Goal: Task Accomplishment & Management: Manage account settings

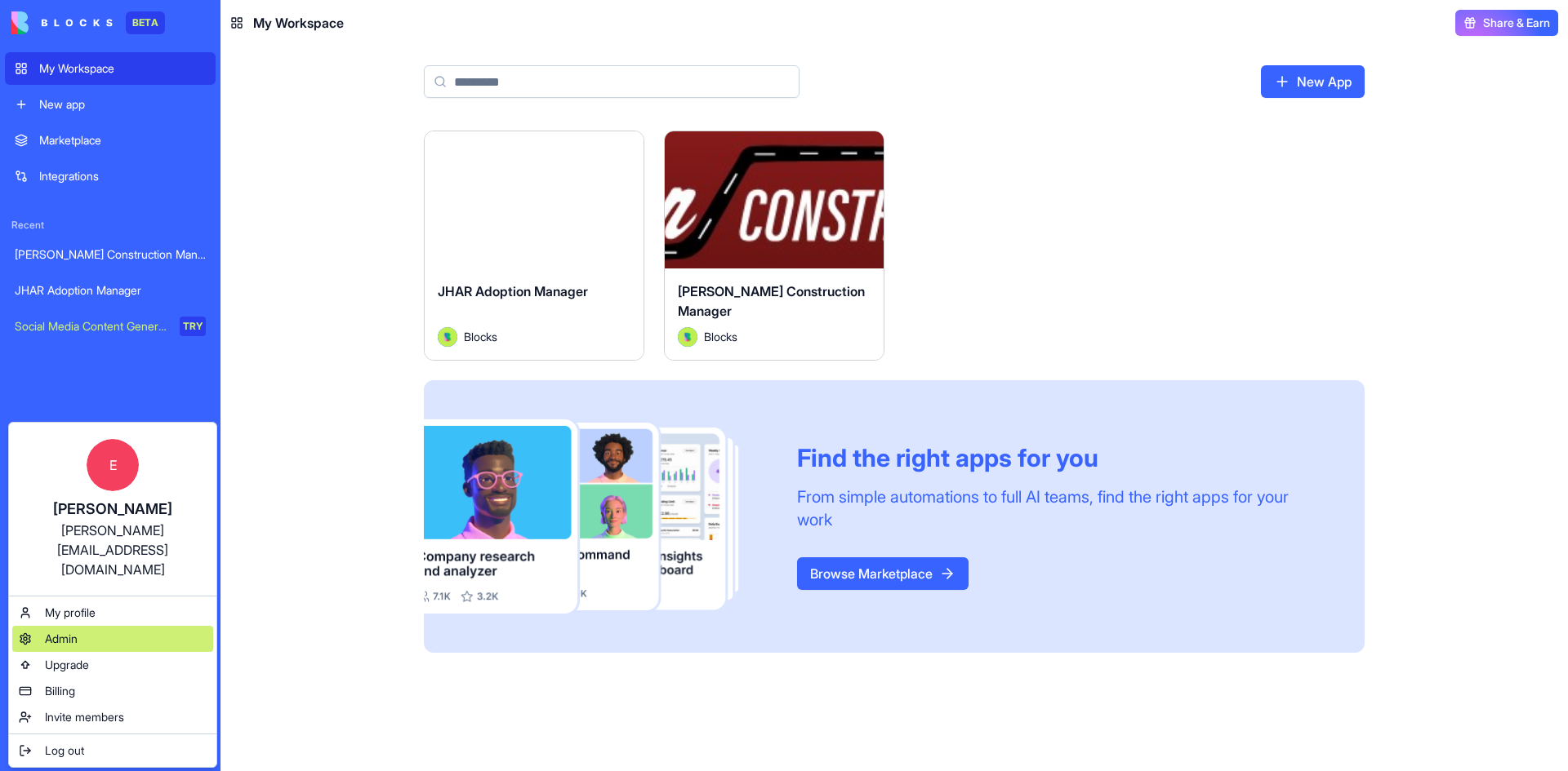
click at [94, 626] on div "Admin" at bounding box center [112, 639] width 201 height 26
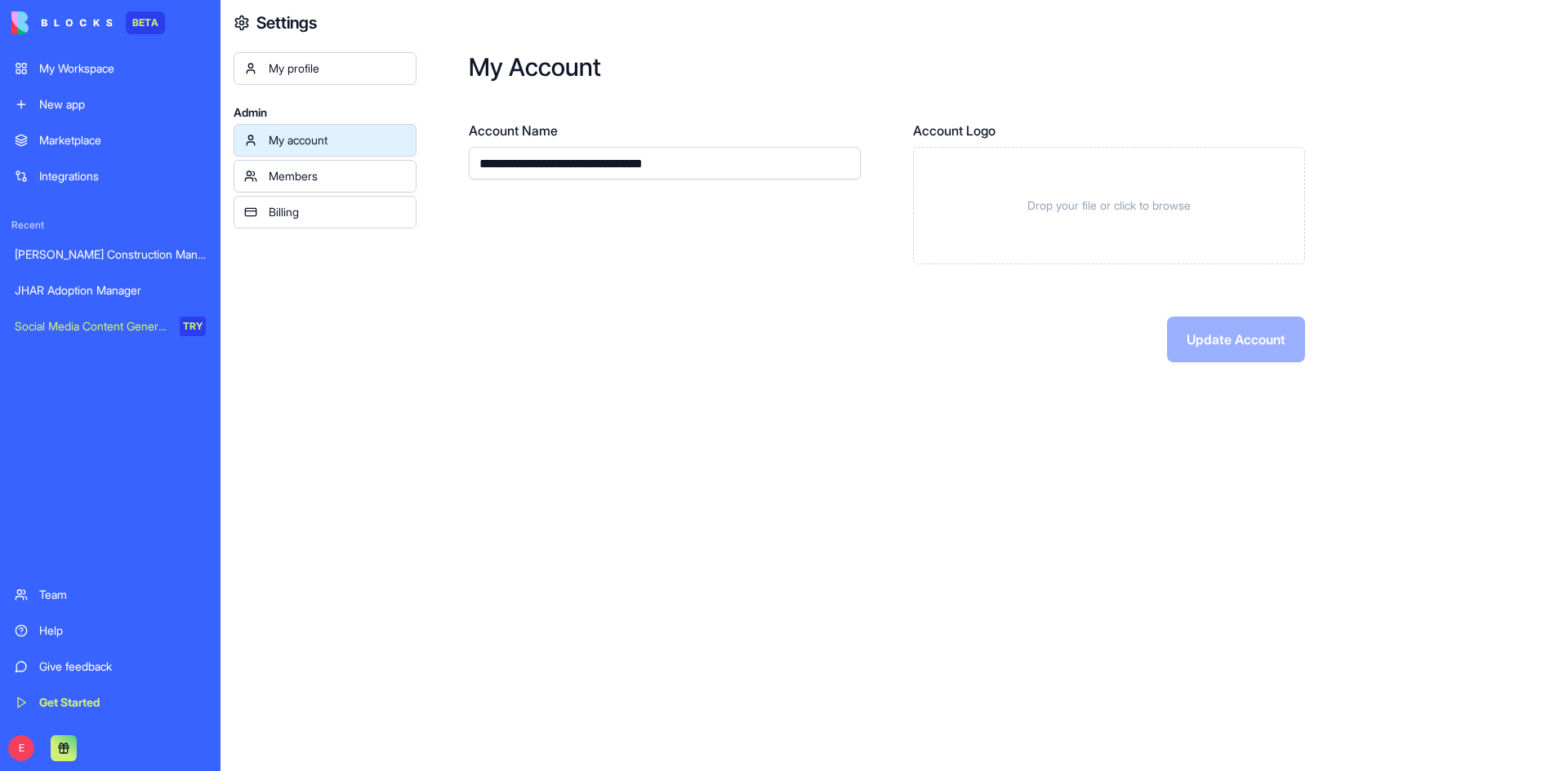
click at [333, 138] on div "My account" at bounding box center [337, 140] width 138 height 16
click at [337, 51] on div "Settings My profile Admin My account Members Billing" at bounding box center [318, 386] width 196 height 771
click at [335, 64] on div "My profile" at bounding box center [337, 68] width 138 height 16
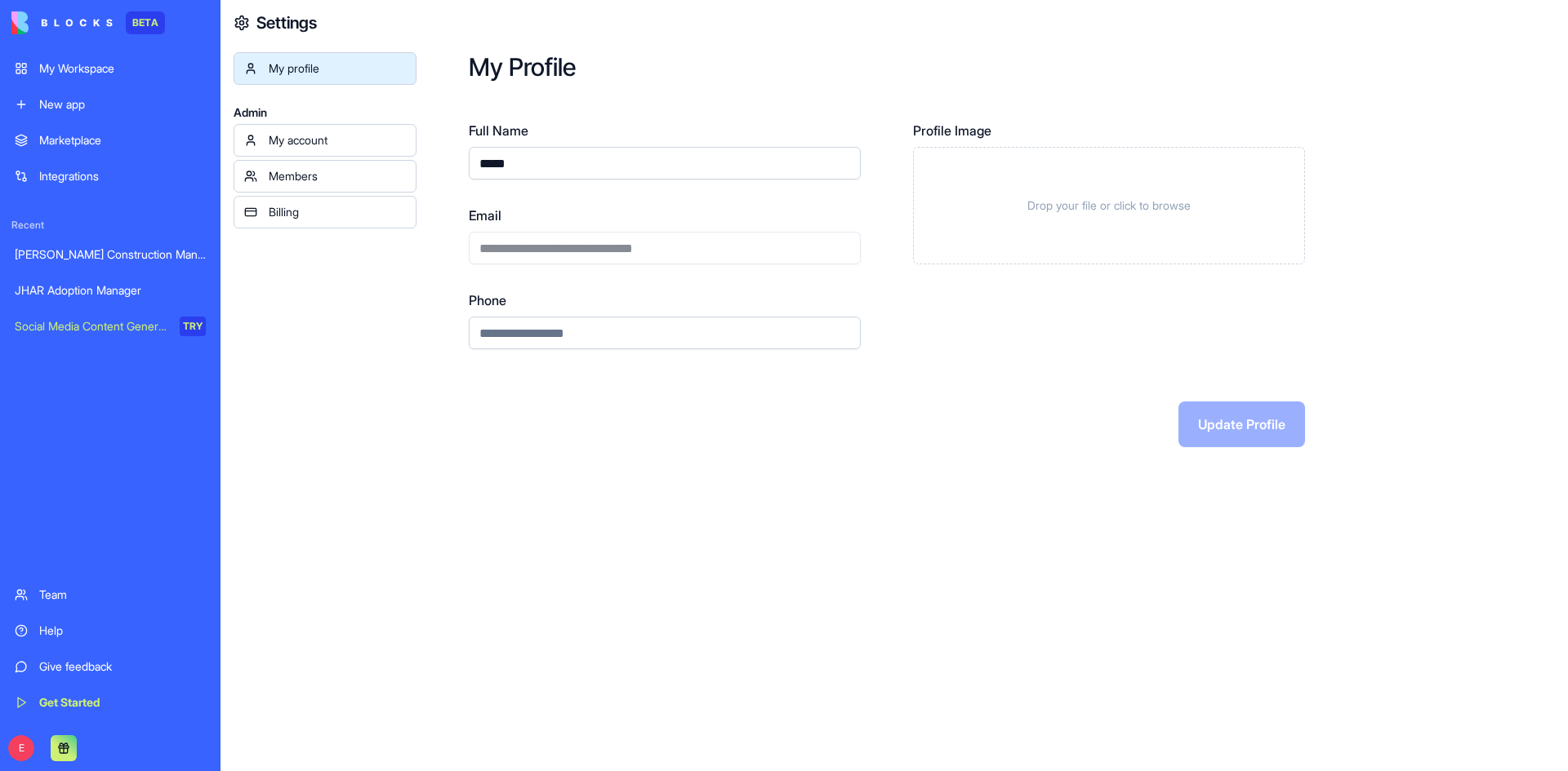
click at [339, 176] on div "Members" at bounding box center [337, 175] width 138 height 16
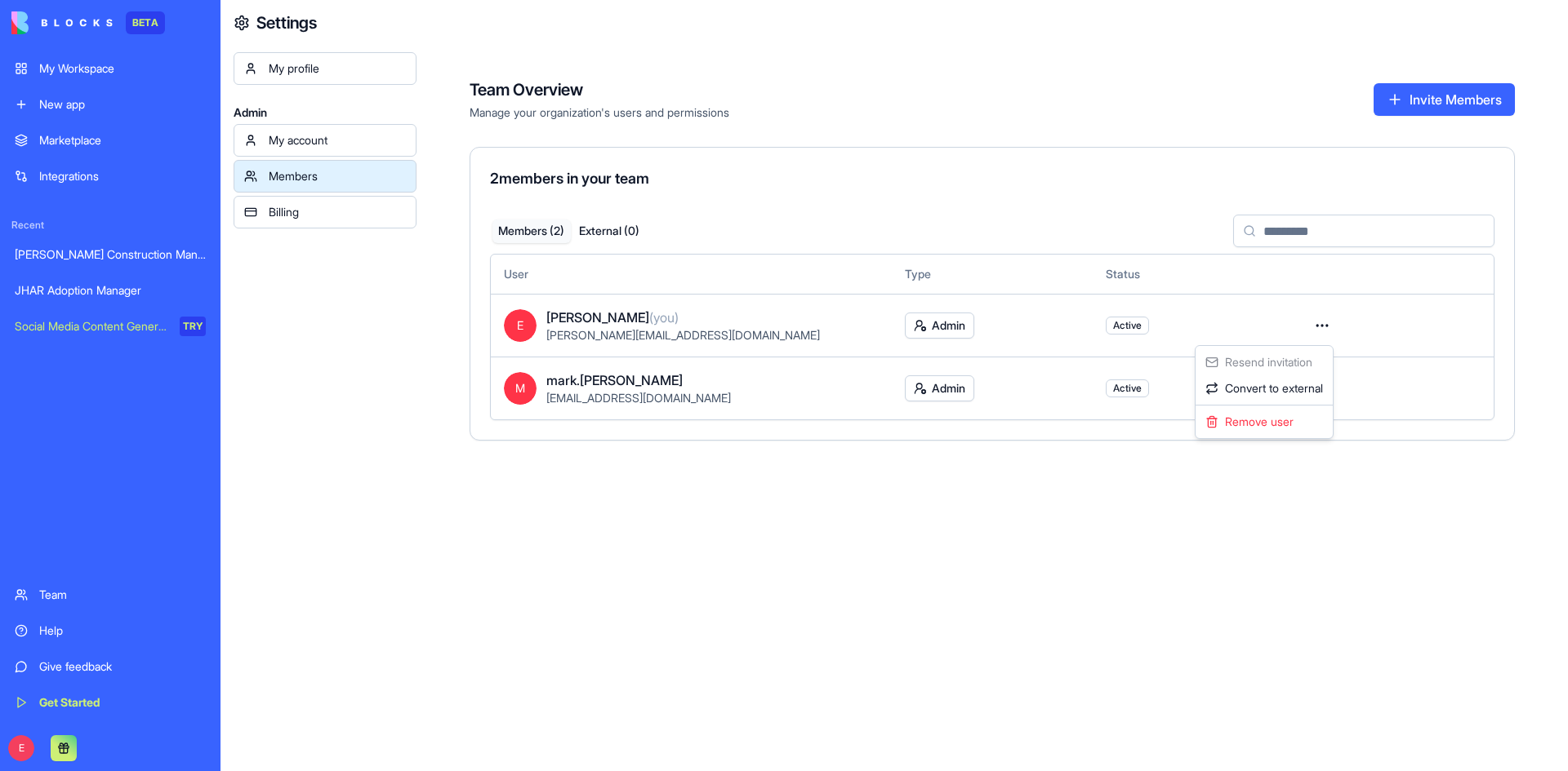
click at [1324, 330] on html "BETA My Workspace New app Marketplace Integrations Recent [PERSON_NAME] Constru…" at bounding box center [784, 386] width 1568 height 771
click at [1293, 420] on div "Remove user" at bounding box center [1264, 422] width 131 height 26
click at [1322, 328] on html "BETA My Workspace New app Marketplace Integrations Recent [PERSON_NAME] Constru…" at bounding box center [784, 386] width 1568 height 771
click at [1296, 424] on div "Remove user" at bounding box center [1264, 422] width 131 height 26
